Goal: Task Accomplishment & Management: Manage account settings

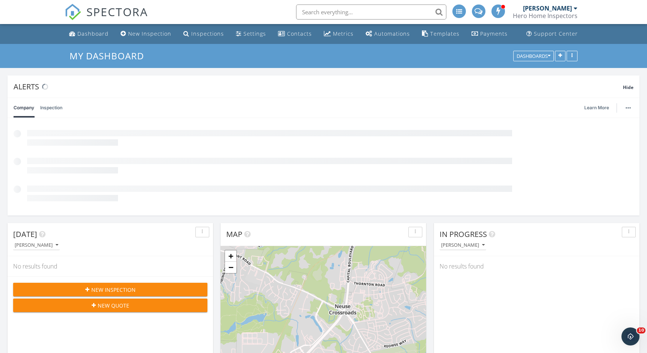
click at [387, 14] on input "text" at bounding box center [371, 12] width 150 height 15
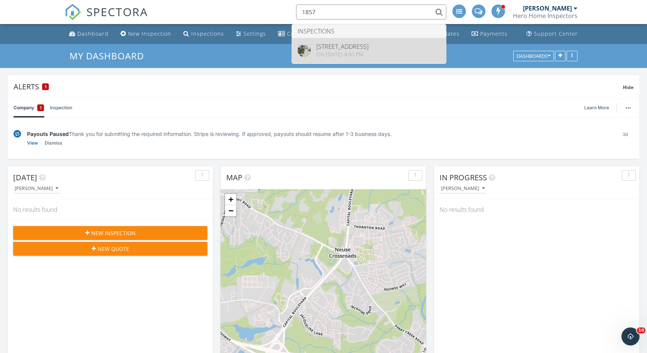
type input "1857"
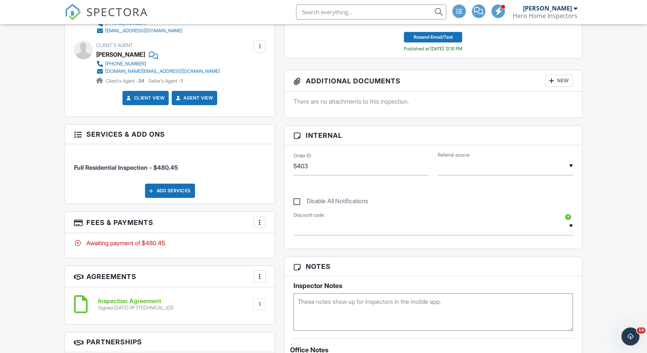
click at [261, 221] on div at bounding box center [260, 223] width 8 height 8
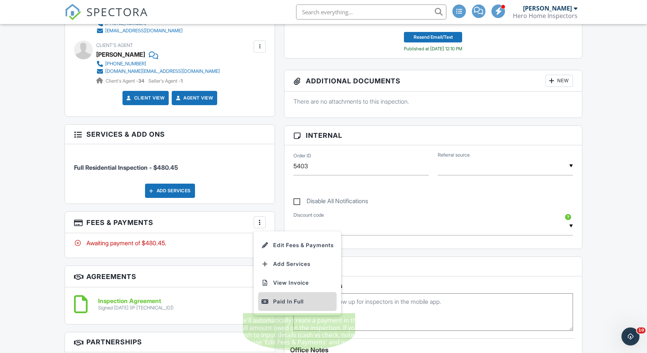
click at [279, 298] on div "Paid In Full" at bounding box center [297, 301] width 72 height 9
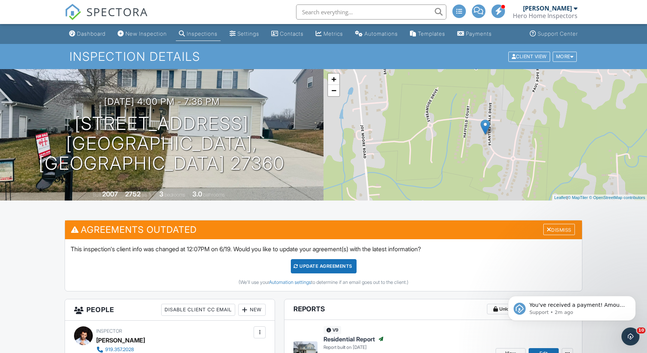
click at [365, 5] on input "text" at bounding box center [371, 12] width 150 height 15
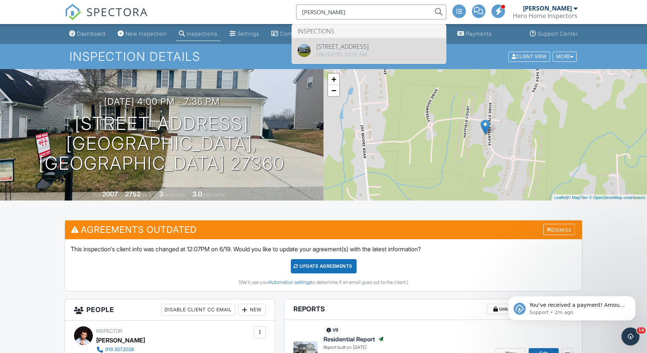
type input "[PERSON_NAME]"
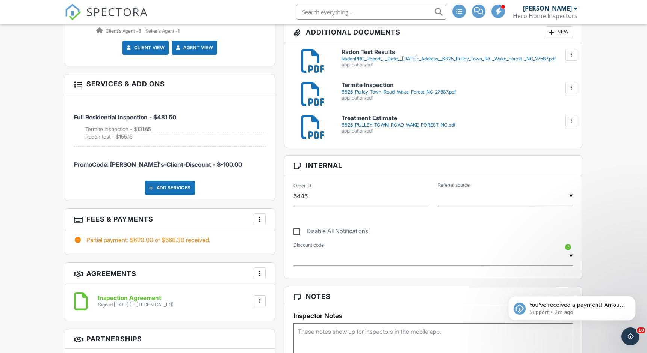
scroll to position [347, 0]
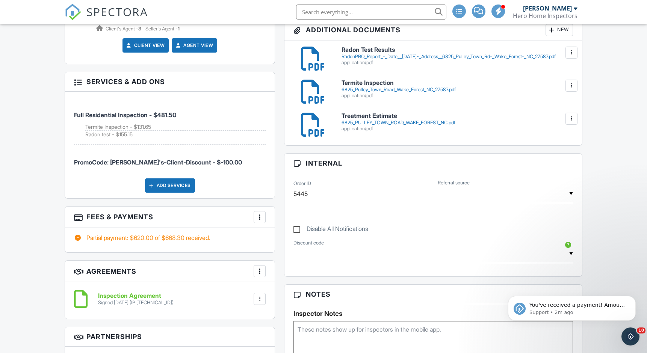
click at [261, 217] on div at bounding box center [260, 217] width 8 height 8
click at [228, 176] on div "Full Residential Inspection - $481.50 Termite Inspection - $131.65 Radon test -…" at bounding box center [170, 145] width 210 height 107
